Goal: Task Accomplishment & Management: Complete application form

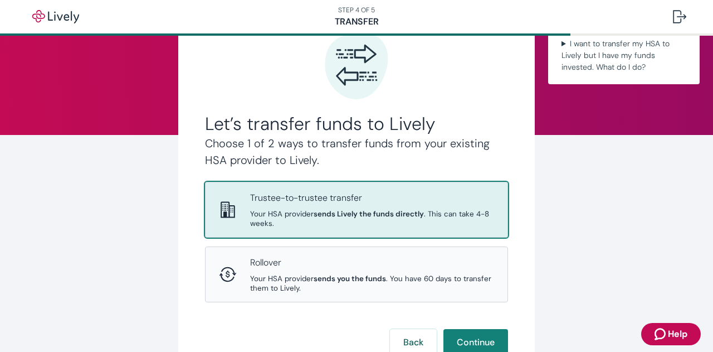
scroll to position [130, 0]
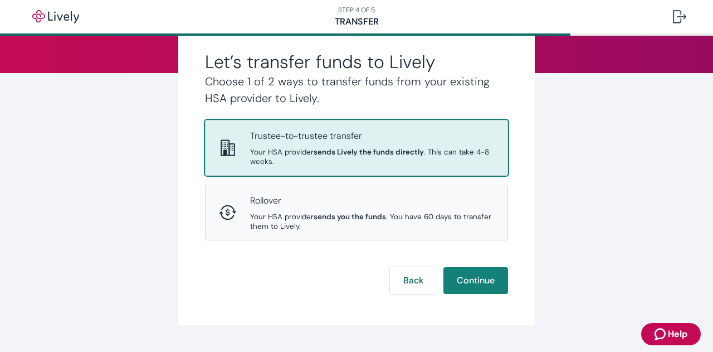
drag, startPoint x: 304, startPoint y: 138, endPoint x: 304, endPoint y: 144, distance: 6.7
click at [304, 138] on p "Trustee-to-trustee transfer" at bounding box center [372, 135] width 244 height 13
drag, startPoint x: 470, startPoint y: 281, endPoint x: 463, endPoint y: 284, distance: 7.6
click at [470, 283] on button "Continue" at bounding box center [476, 280] width 65 height 27
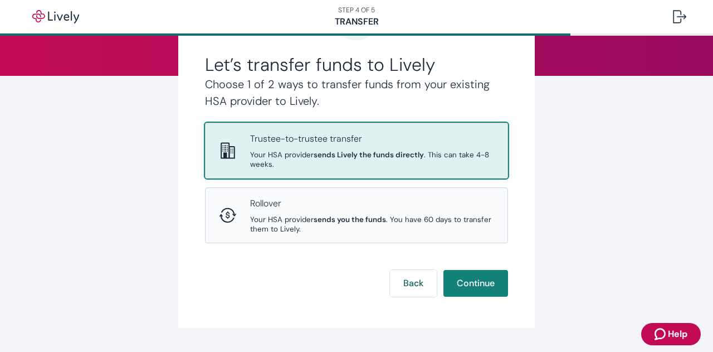
scroll to position [130, 0]
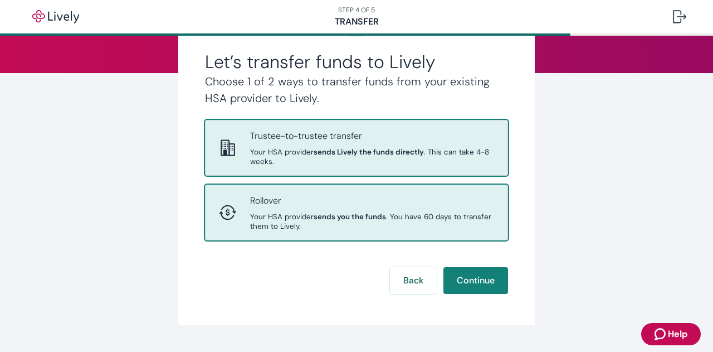
click at [294, 212] on span "Your HSA provider sends you the funds . You have 60 days to transfer them to Li…" at bounding box center [372, 221] width 244 height 19
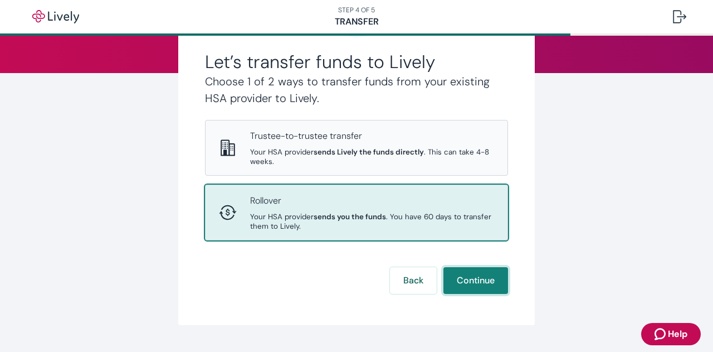
click at [455, 281] on button "Continue" at bounding box center [476, 280] width 65 height 27
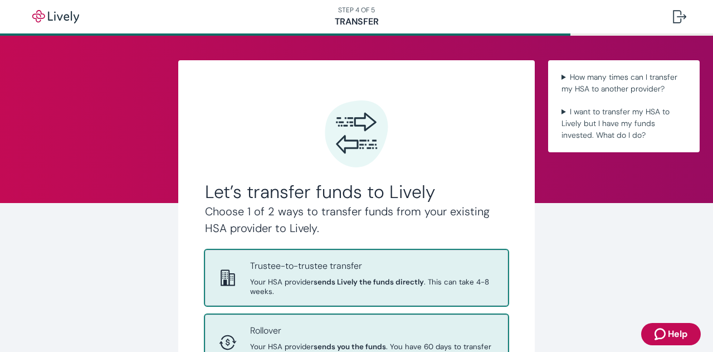
click at [351, 280] on strong "sends Lively the funds directly" at bounding box center [369, 281] width 110 height 9
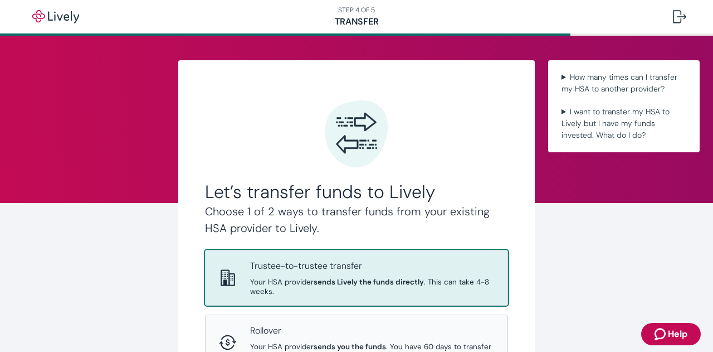
scroll to position [130, 0]
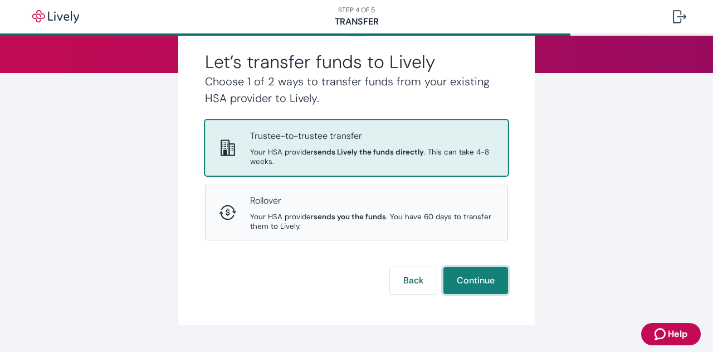
click at [455, 277] on button "Continue" at bounding box center [476, 280] width 65 height 27
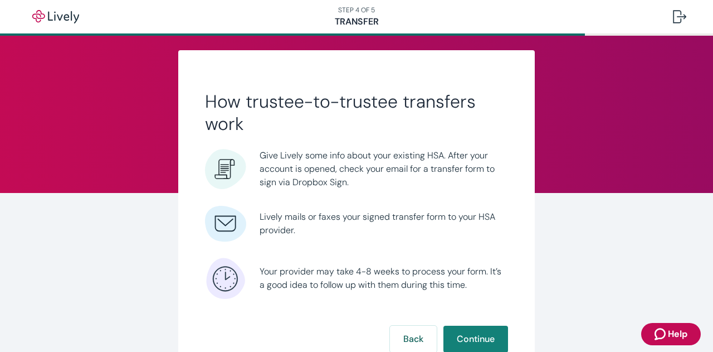
scroll to position [95, 0]
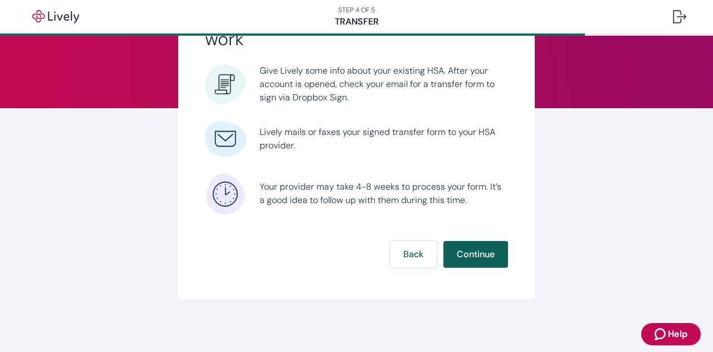
click at [450, 255] on button "Continue" at bounding box center [476, 254] width 65 height 27
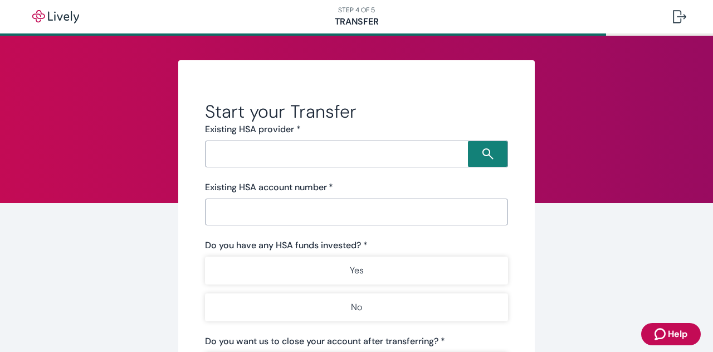
click at [268, 150] on input "Search input" at bounding box center [338, 154] width 260 height 16
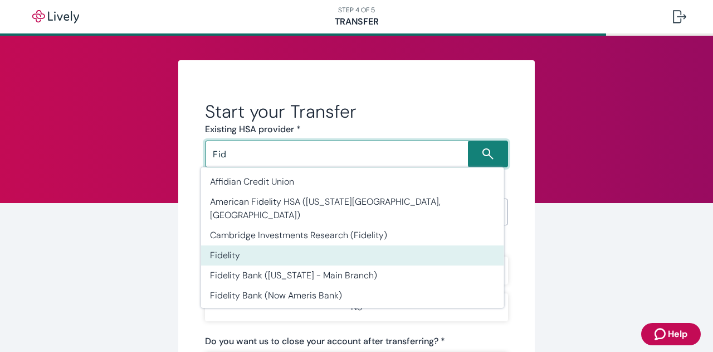
click at [222, 245] on li "Fidelity" at bounding box center [352, 255] width 303 height 20
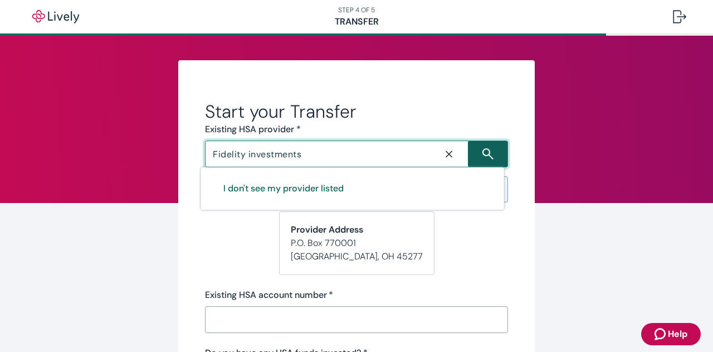
click at [485, 157] on icon "Search icon" at bounding box center [488, 153] width 11 height 11
drag, startPoint x: 315, startPoint y: 157, endPoint x: 239, endPoint y: 159, distance: 75.8
click at [239, 159] on input "Fidelity investments" at bounding box center [319, 154] width 222 height 16
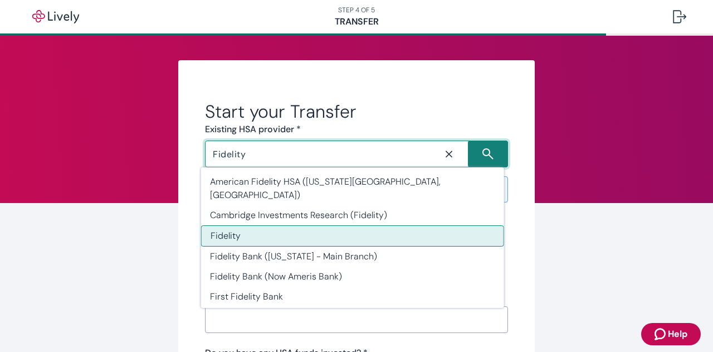
click at [223, 225] on li "Fidelity" at bounding box center [352, 235] width 303 height 21
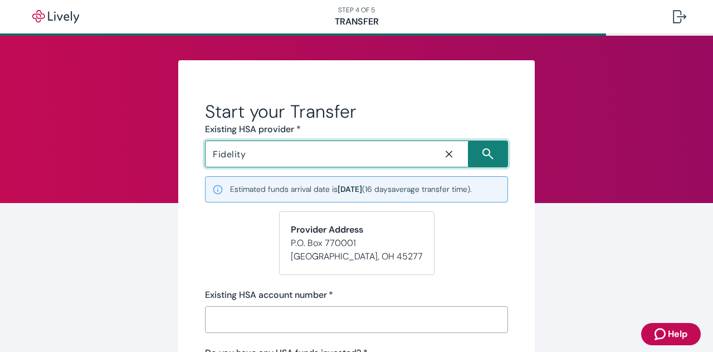
scroll to position [130, 0]
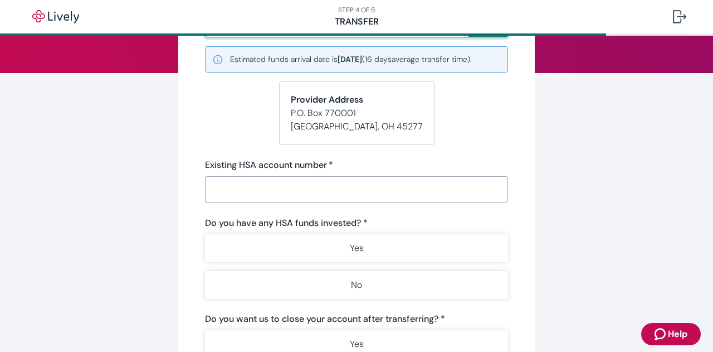
type input "Fidelity"
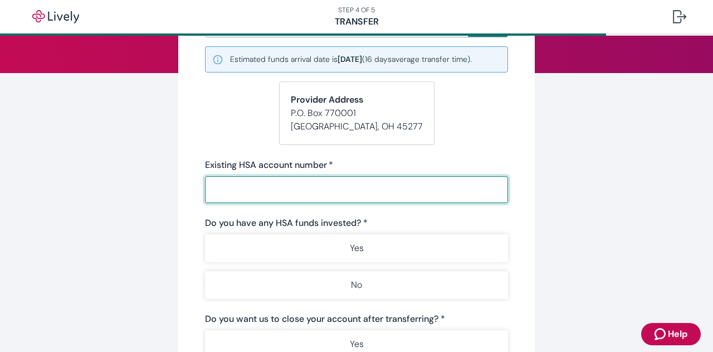
click at [254, 190] on input "Existing HSA account number   *" at bounding box center [356, 189] width 303 height 22
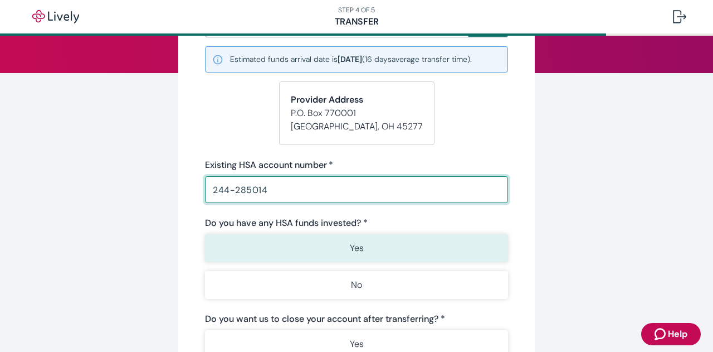
type input "244-285014"
click at [313, 241] on button "Yes" at bounding box center [356, 248] width 303 height 28
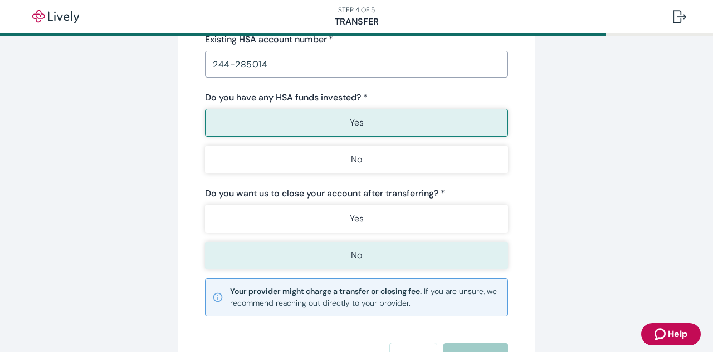
scroll to position [260, 0]
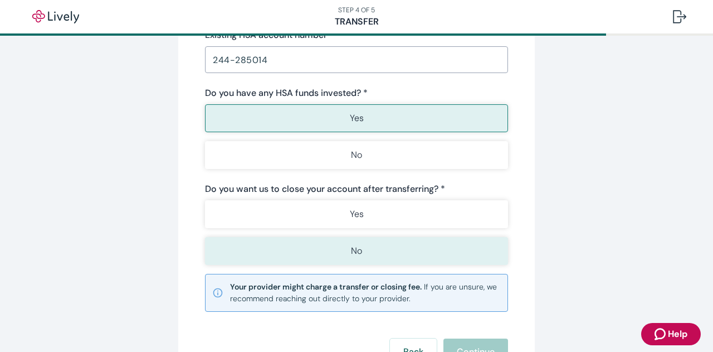
click at [356, 249] on p "No" at bounding box center [356, 250] width 11 height 13
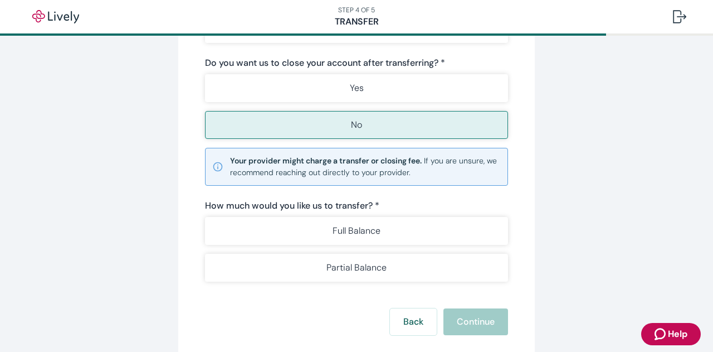
scroll to position [390, 0]
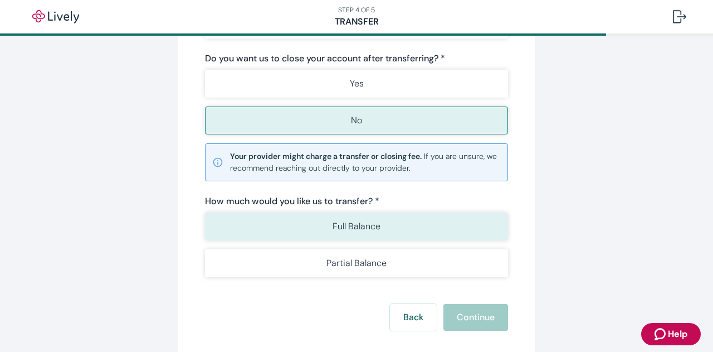
click at [354, 228] on p "Full Balance" at bounding box center [357, 226] width 48 height 13
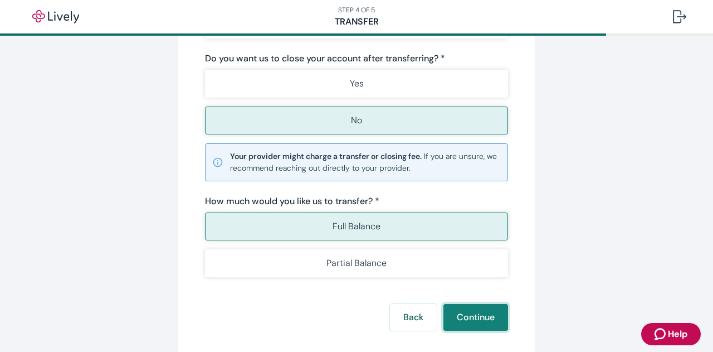
click at [482, 314] on button "Continue" at bounding box center [476, 317] width 65 height 27
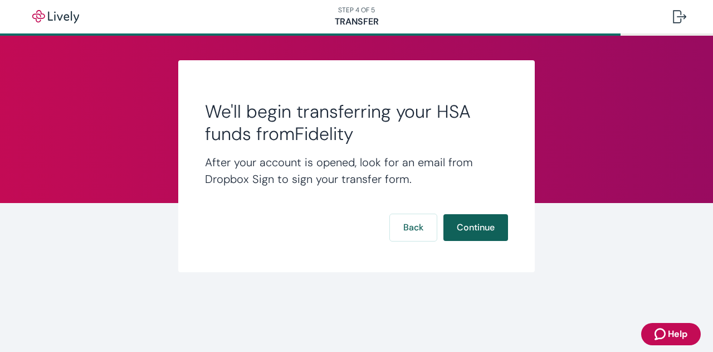
click at [494, 226] on button "Continue" at bounding box center [476, 227] width 65 height 27
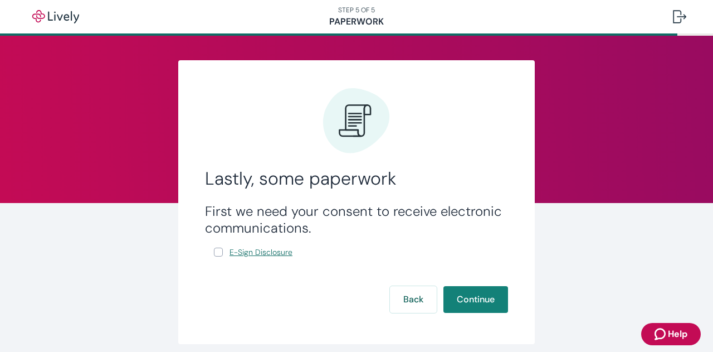
click at [247, 253] on span "E-Sign Disclosure" at bounding box center [261, 252] width 63 height 12
click at [219, 251] on label "E-Sign Disclosure" at bounding box center [254, 252] width 81 height 14
click at [219, 251] on input "E-Sign Disclosure" at bounding box center [218, 251] width 9 height 9
checkbox input "true"
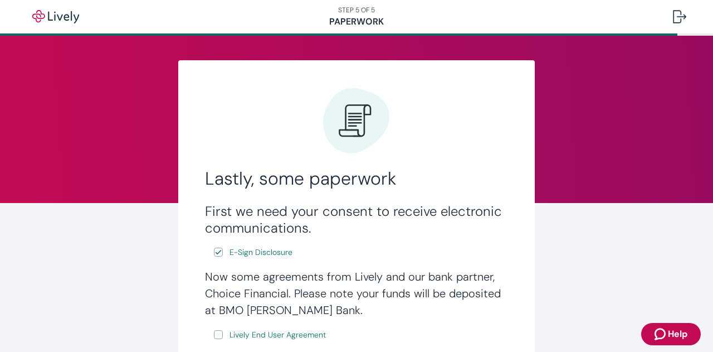
scroll to position [130, 0]
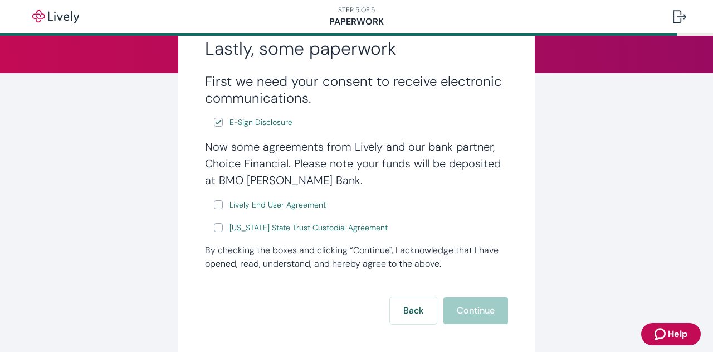
click at [216, 203] on input "Lively End User Agreement" at bounding box center [218, 204] width 9 height 9
checkbox input "true"
click at [218, 231] on input "[US_STATE] State Trust Custodial Agreement" at bounding box center [218, 227] width 9 height 9
checkbox input "true"
click at [474, 314] on button "Continue" at bounding box center [476, 310] width 65 height 27
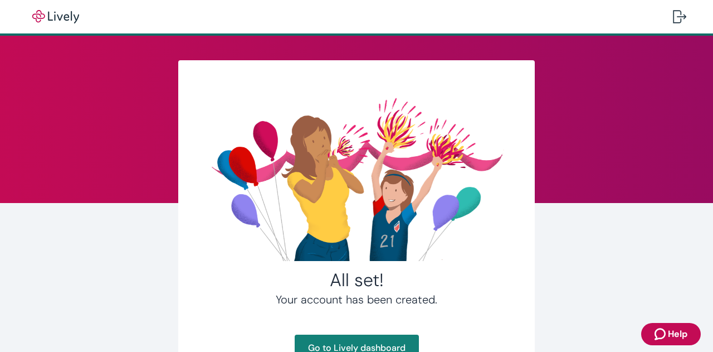
click at [586, 301] on div "All set! Your account has been created. Go to Lively dashboard" at bounding box center [356, 224] width 535 height 328
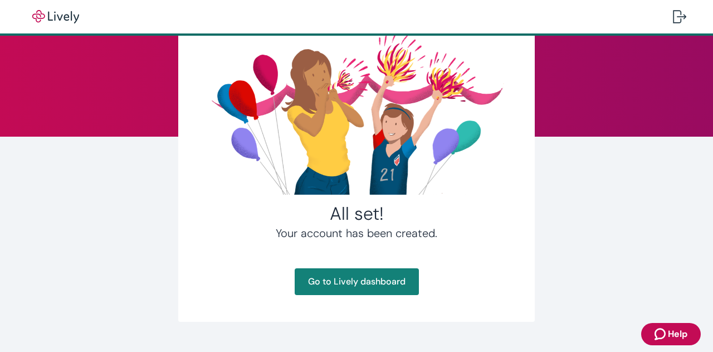
scroll to position [90, 0]
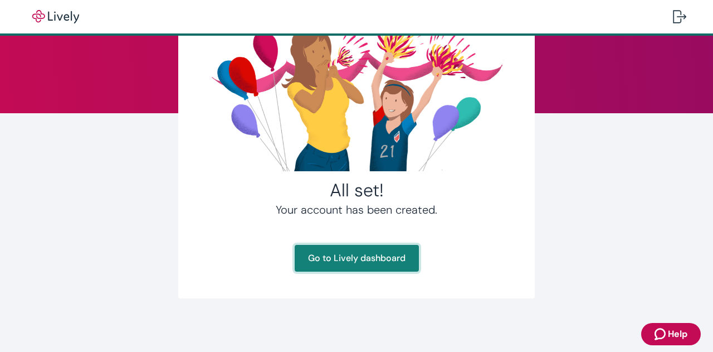
click at [340, 256] on link "Go to Lively dashboard" at bounding box center [357, 258] width 124 height 27
